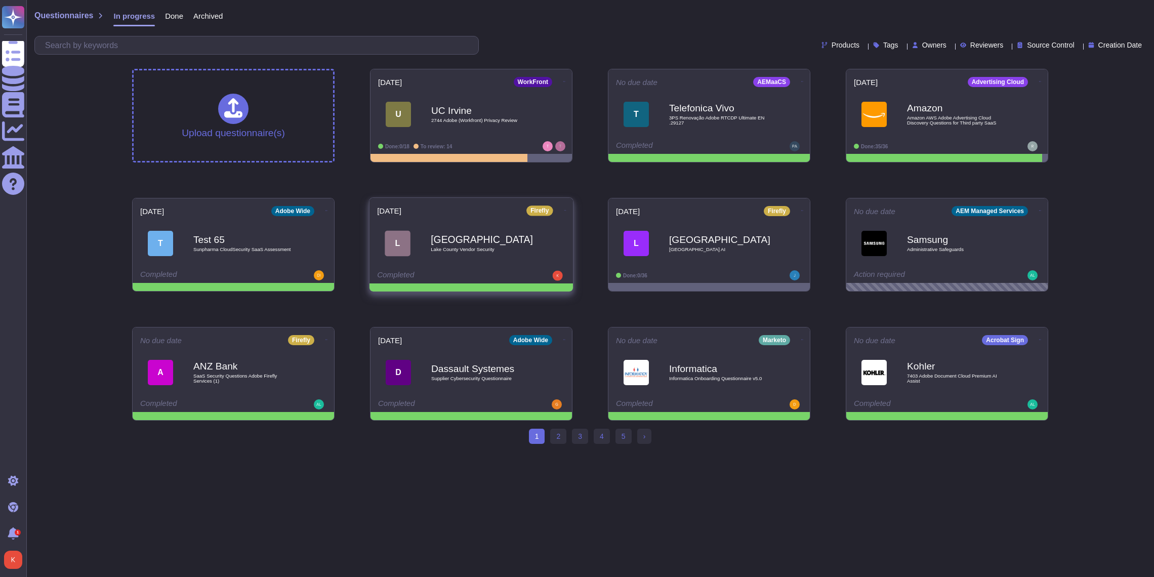
click at [565, 209] on icon at bounding box center [566, 210] width 2 height 3
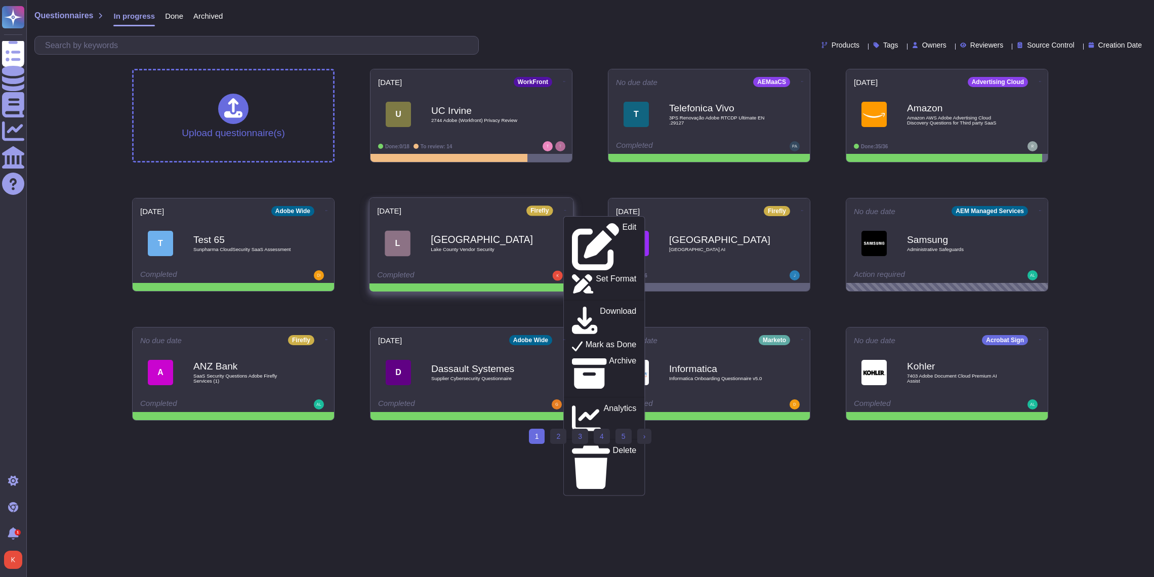
click at [529, 256] on div "[GEOGRAPHIC_DATA] Vendor Security" at bounding box center [482, 243] width 102 height 41
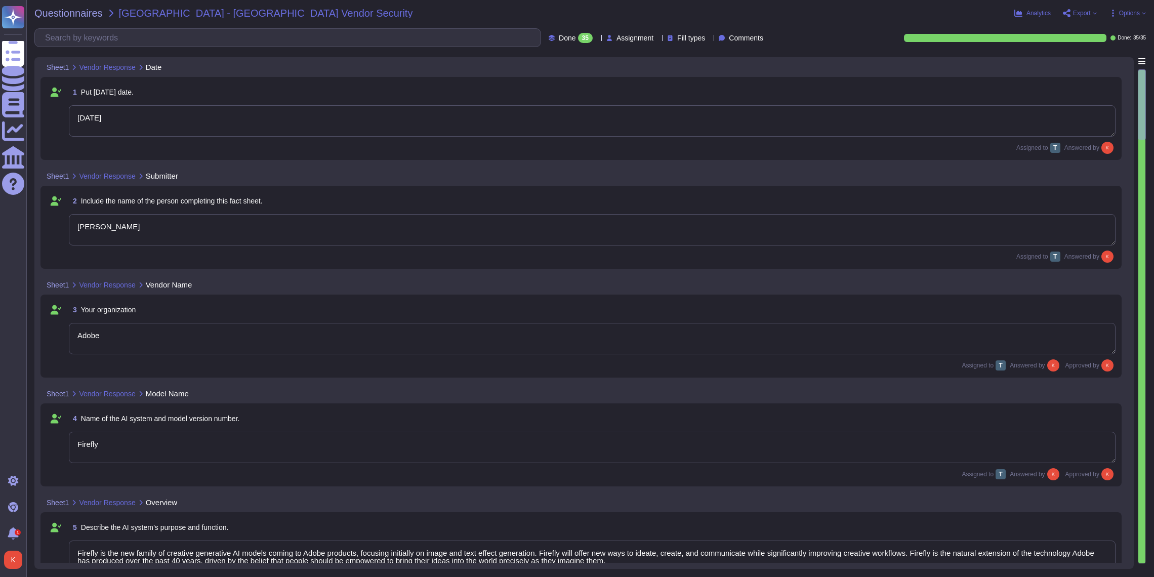
type textarea "[DATE]"
type textarea "[PERSON_NAME]"
type textarea "Adobe"
type textarea "Firefly"
type textarea "Firefly is the new family of creative generative AI models coming to Adobe prod…"
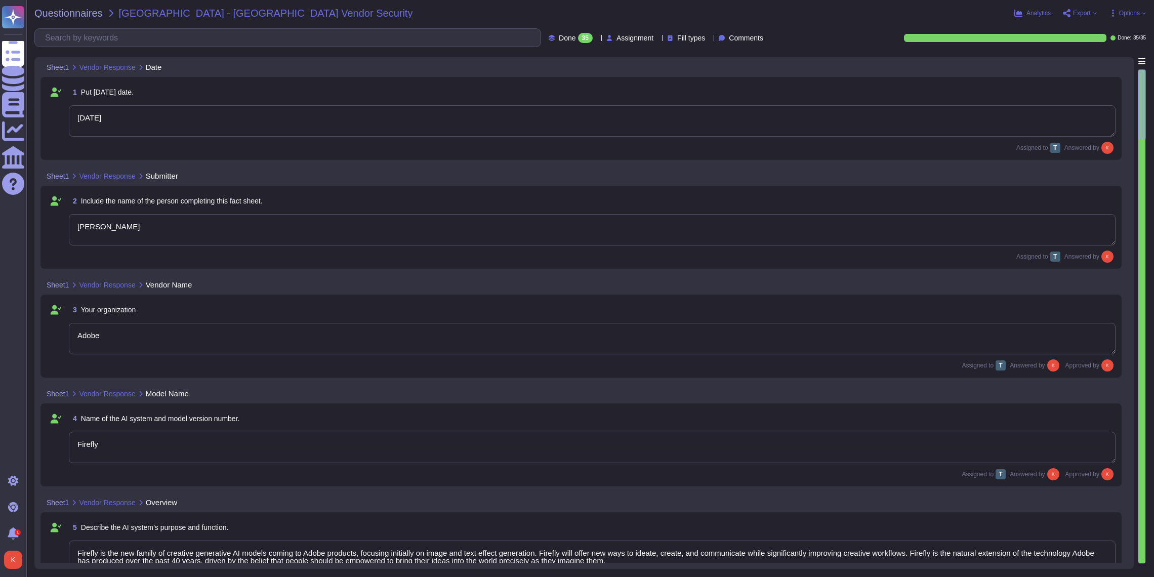
type textarea "With features powered by Firefly in Adobe Photoshop, Adobe Illustrator, and Ado…"
type textarea "Creative Cloud Applications"
click at [1142, 12] on icon at bounding box center [1144, 13] width 4 height 4
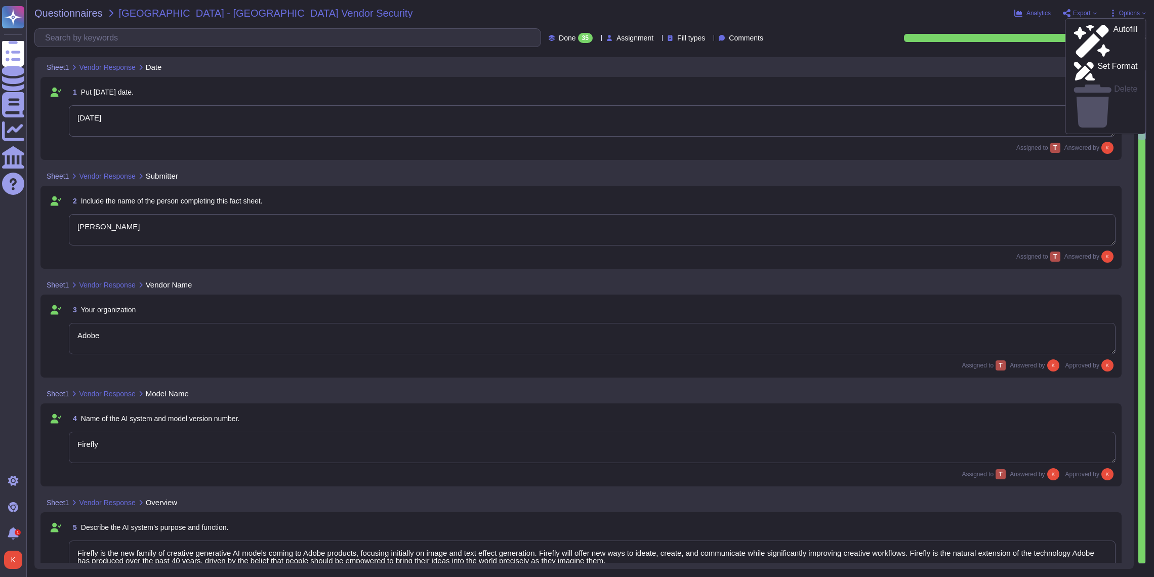
click at [1093, 14] on icon at bounding box center [1095, 13] width 4 height 4
click at [1102, 27] on p "Copy link" at bounding box center [1118, 40] width 33 height 31
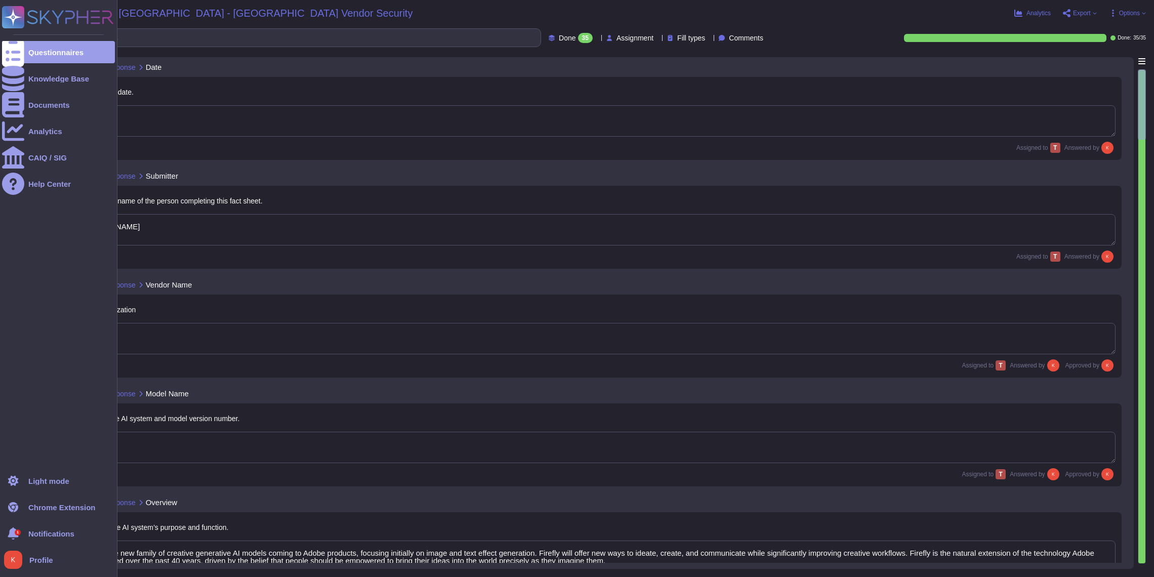
drag, startPoint x: 11, startPoint y: 17, endPoint x: 26, endPoint y: 18, distance: 15.2
click at [10, 17] on icon at bounding box center [14, 18] width 20 height 20
